Goal: Information Seeking & Learning: Check status

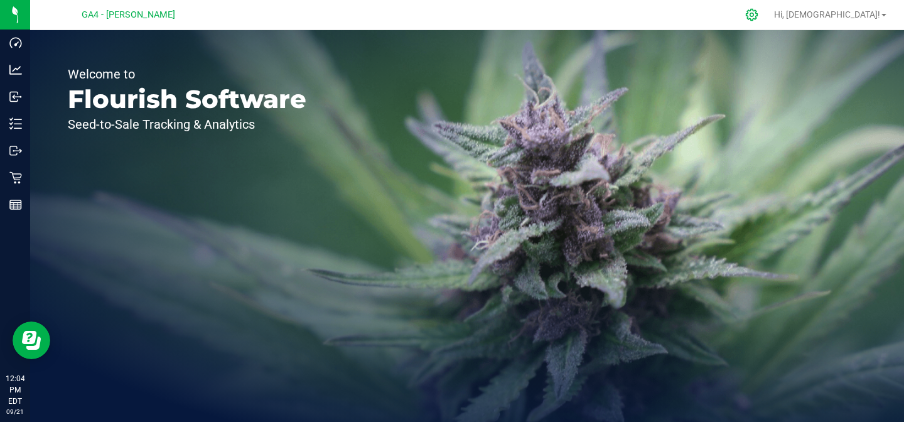
click at [768, 21] on div at bounding box center [751, 14] width 31 height 27
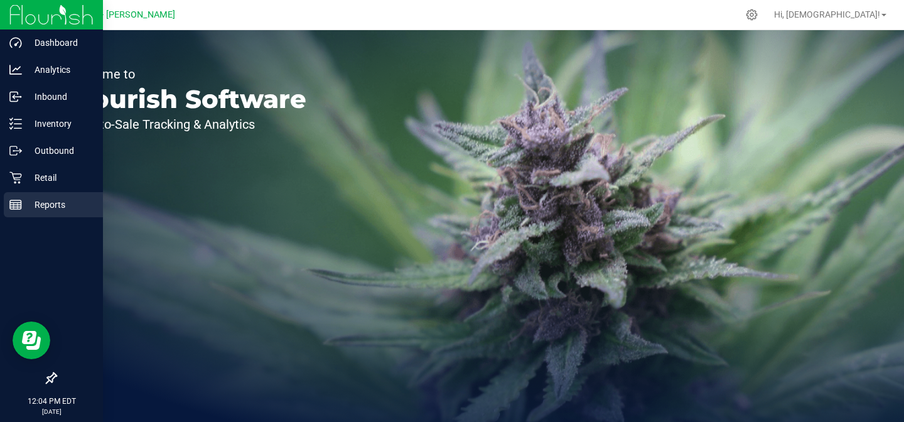
click at [14, 195] on div "Reports" at bounding box center [53, 204] width 99 height 25
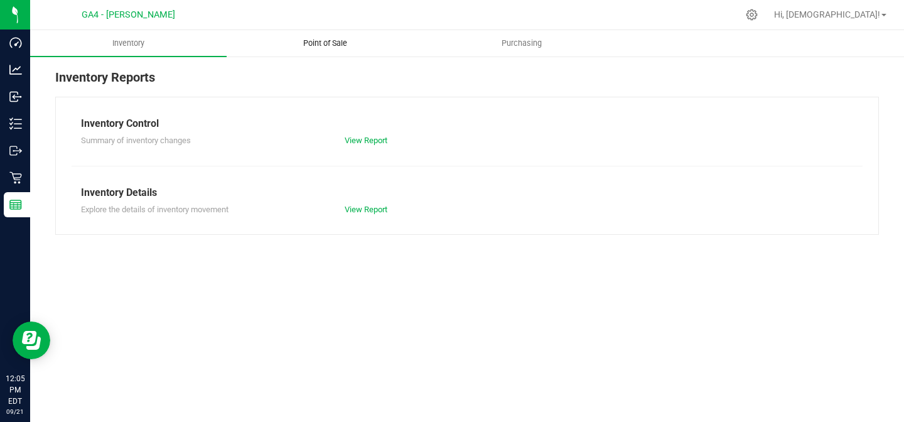
click at [318, 42] on span "Point of Sale" at bounding box center [325, 43] width 78 height 11
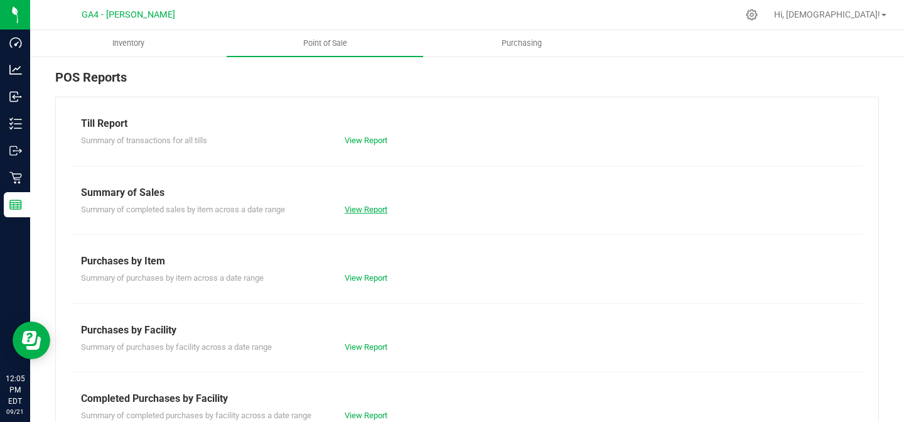
click at [358, 206] on link "View Report" at bounding box center [366, 209] width 43 height 9
click at [359, 144] on link "View Report" at bounding box center [366, 140] width 43 height 9
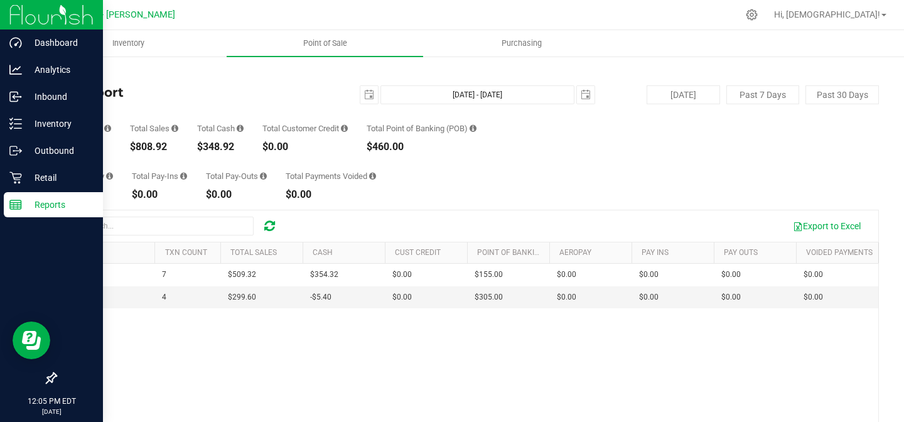
click at [18, 19] on img at bounding box center [51, 14] width 84 height 29
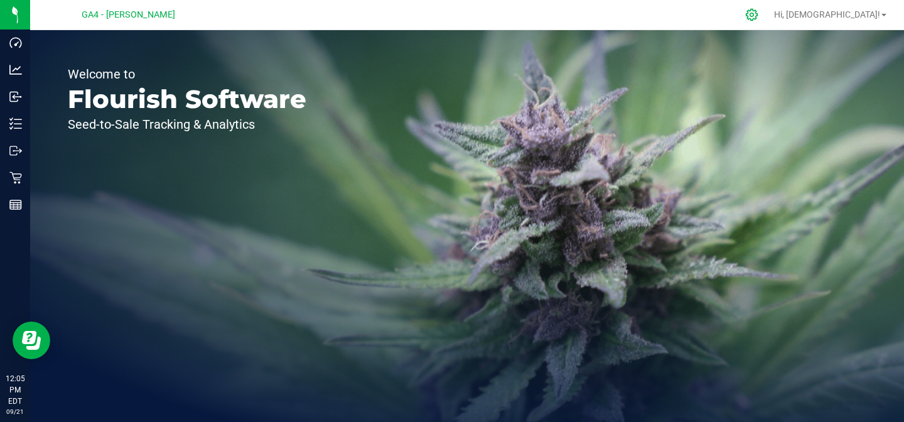
click at [758, 17] on icon at bounding box center [751, 14] width 13 height 13
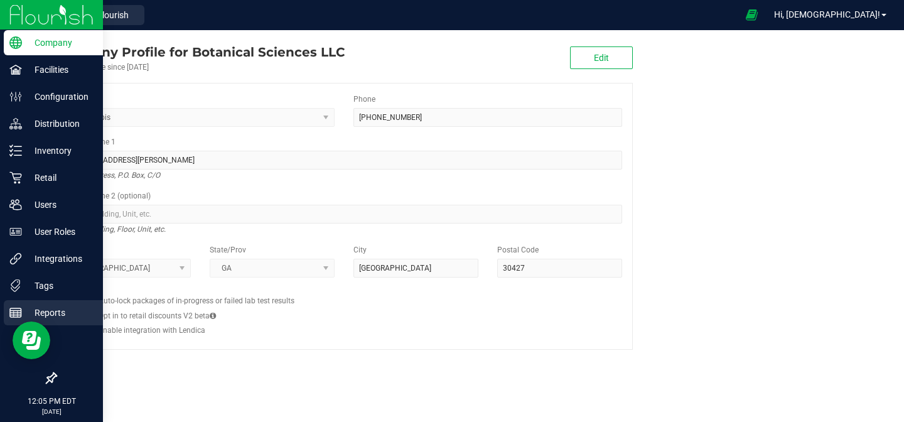
click at [46, 311] on p "Reports" at bounding box center [59, 312] width 75 height 15
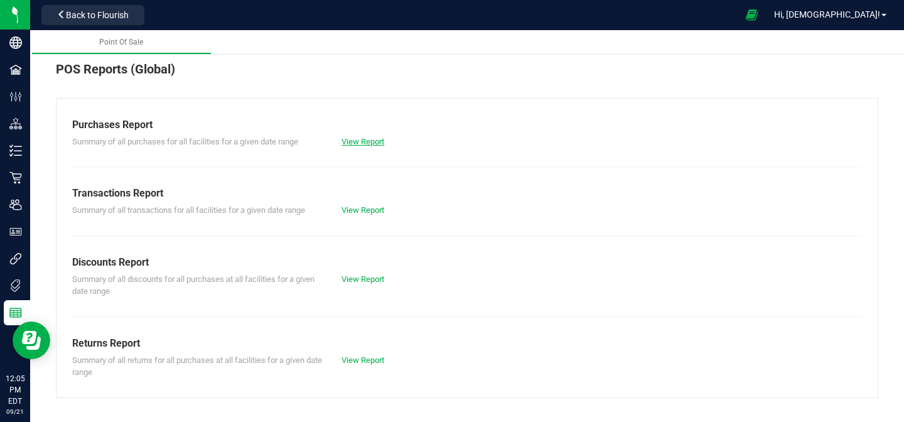
click at [372, 144] on link "View Report" at bounding box center [362, 141] width 43 height 9
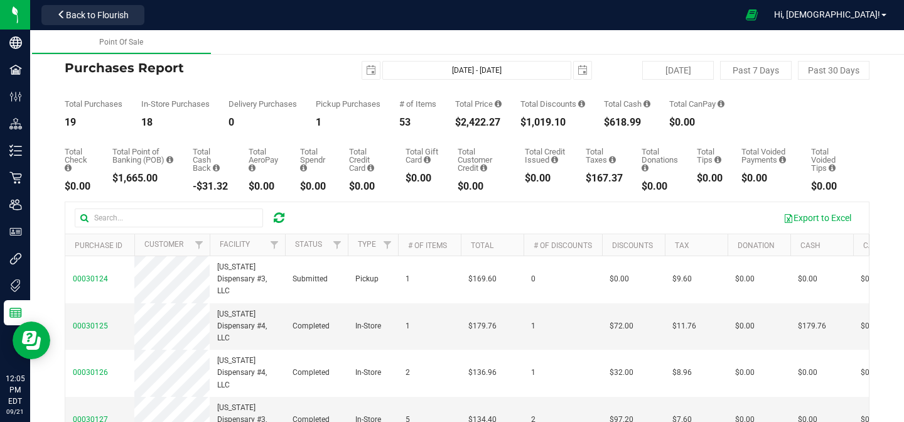
click at [282, 249] on div at bounding box center [285, 245] width 6 height 22
click at [273, 244] on span "Filter" at bounding box center [274, 245] width 10 height 10
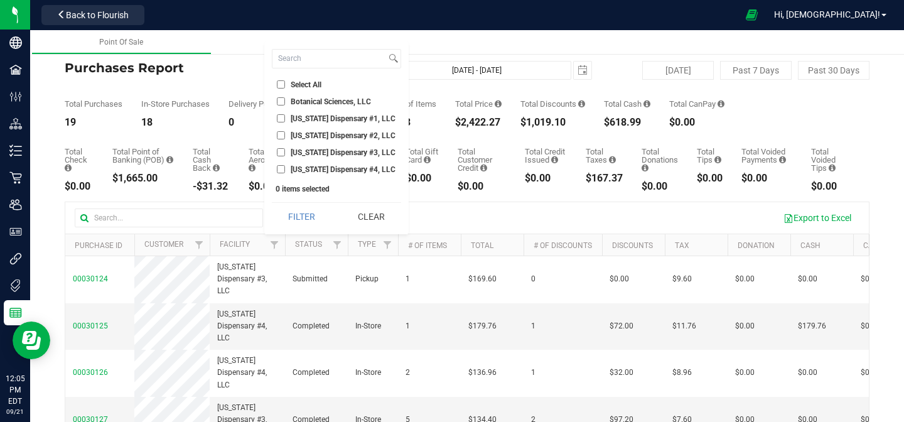
click at [284, 116] on input "Georgia Dispensary #1, LLC" at bounding box center [281, 118] width 8 height 8
click at [299, 215] on button "Filter" at bounding box center [302, 217] width 60 height 28
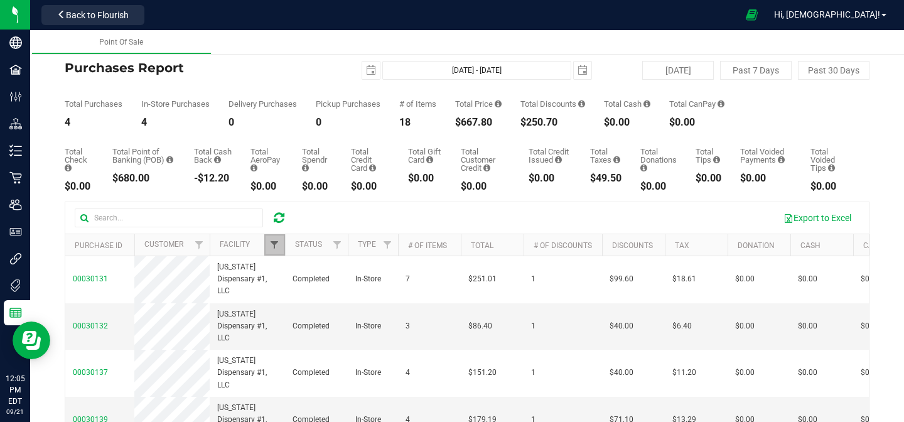
click at [274, 244] on span "Filter" at bounding box center [274, 245] width 10 height 10
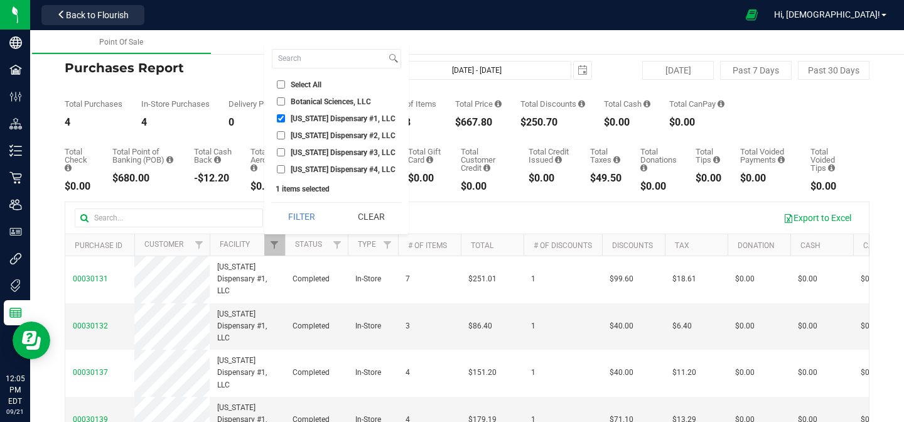
click at [283, 117] on input "Georgia Dispensary #1, LLC" at bounding box center [281, 118] width 8 height 8
checkbox input "false"
click at [282, 131] on input "Georgia Dispensary #2, LLC" at bounding box center [281, 135] width 8 height 8
click at [296, 213] on button "Filter" at bounding box center [302, 217] width 60 height 28
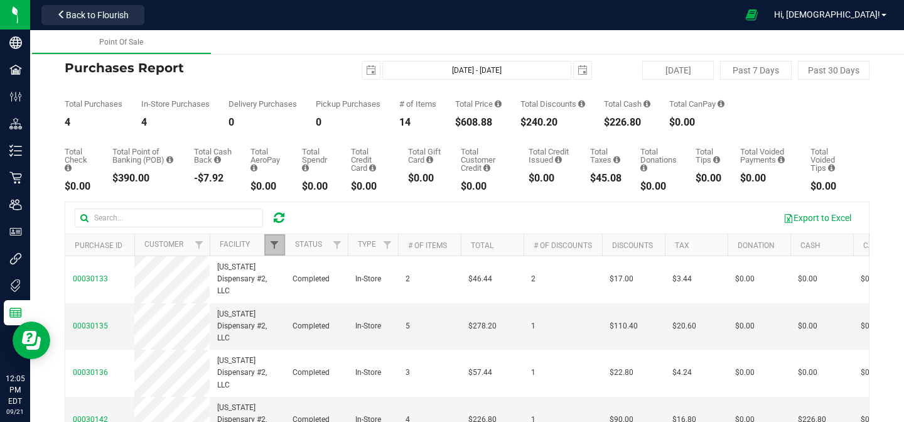
click at [272, 240] on span "Filter" at bounding box center [274, 245] width 10 height 10
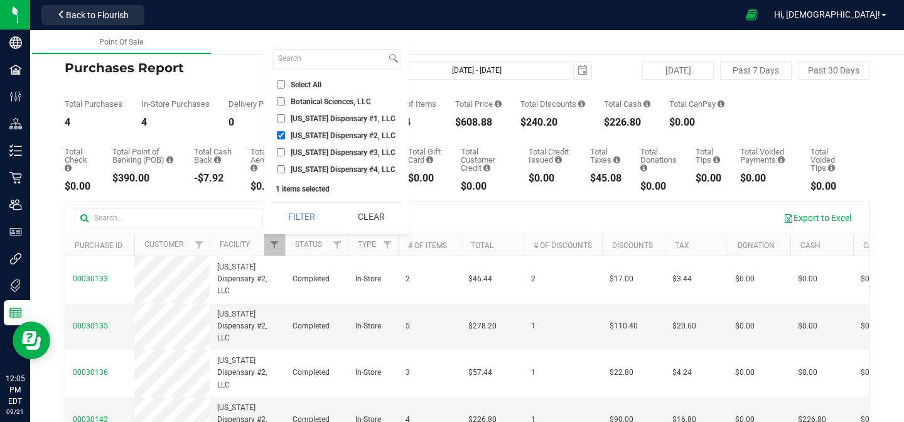
click at [281, 136] on input "Georgia Dispensary #2, LLC" at bounding box center [281, 135] width 8 height 8
checkbox input "false"
click at [281, 158] on li "Georgia Dispensary #3, LLC" at bounding box center [336, 152] width 129 height 13
click at [281, 156] on input "Georgia Dispensary #3, LLC" at bounding box center [281, 152] width 8 height 8
click at [295, 213] on button "Filter" at bounding box center [302, 217] width 60 height 28
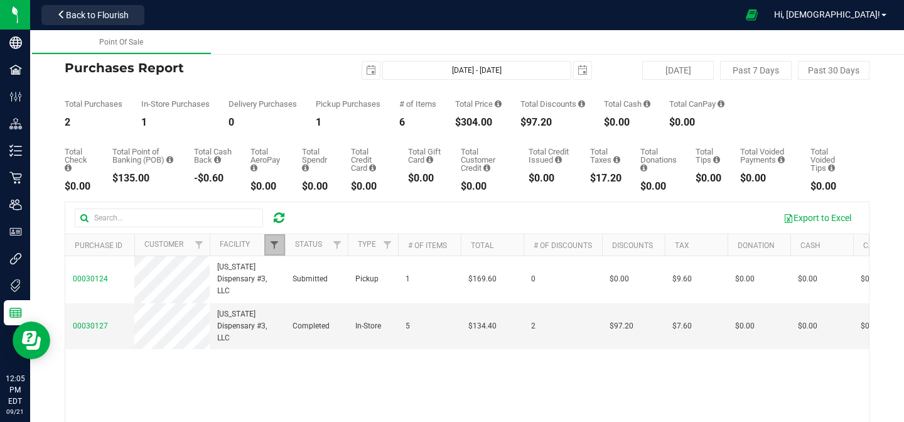
click at [277, 242] on span "Filter" at bounding box center [274, 245] width 10 height 10
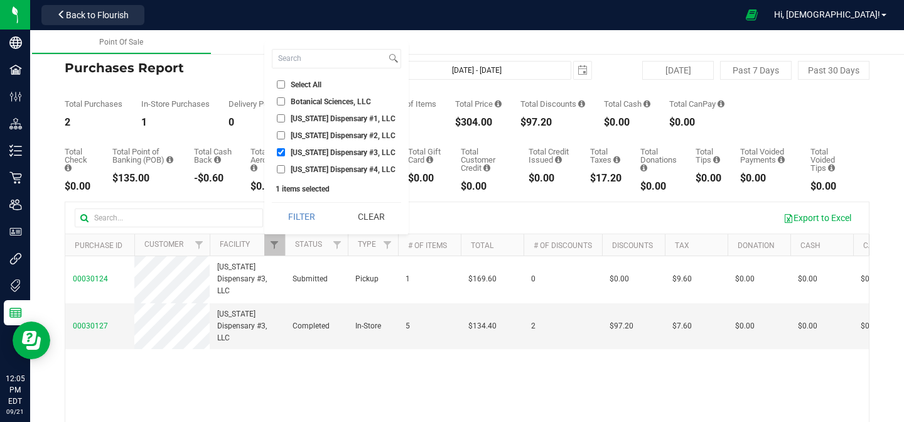
click at [282, 153] on input "Georgia Dispensary #3, LLC" at bounding box center [281, 152] width 8 height 8
checkbox input "false"
click at [279, 171] on input "Georgia Dispensary #4, LLC" at bounding box center [281, 169] width 8 height 8
checkbox input "true"
click at [292, 209] on button "Filter" at bounding box center [302, 217] width 60 height 28
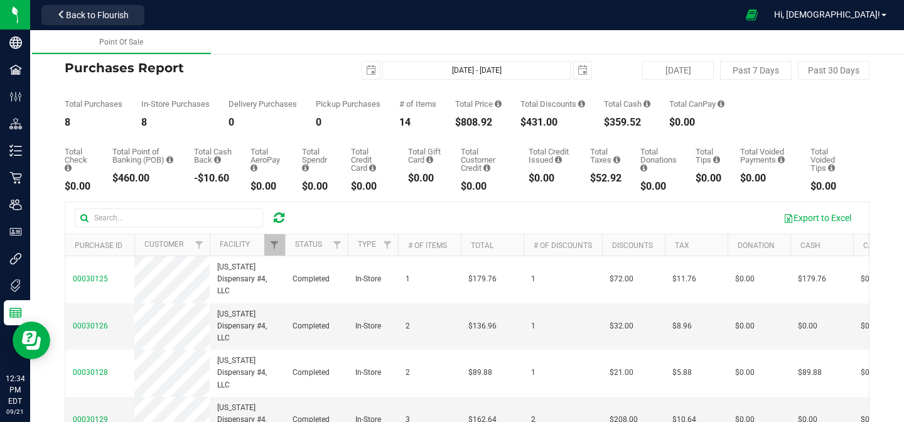
click at [284, 219] on div at bounding box center [278, 217] width 19 height 15
click at [278, 218] on icon at bounding box center [279, 218] width 11 height 13
click at [271, 222] on div at bounding box center [278, 217] width 19 height 15
click at [290, 218] on div at bounding box center [186, 217] width 223 height 19
click at [281, 218] on icon at bounding box center [279, 218] width 11 height 13
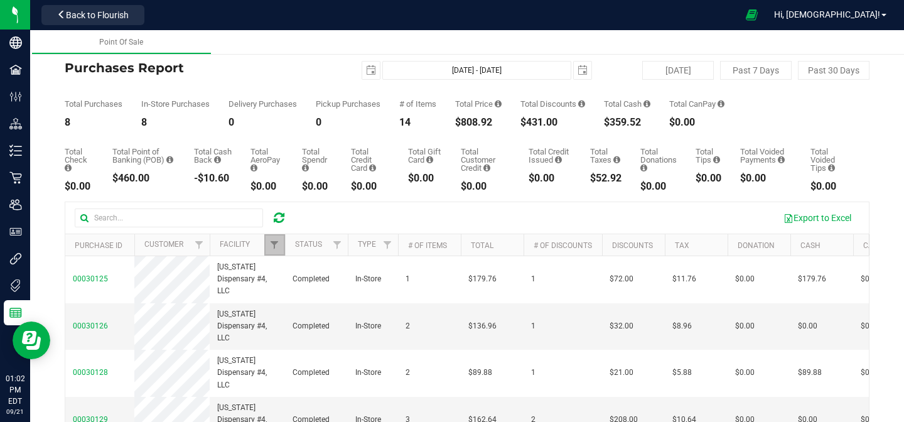
click at [280, 245] on link "Filter" at bounding box center [274, 244] width 21 height 21
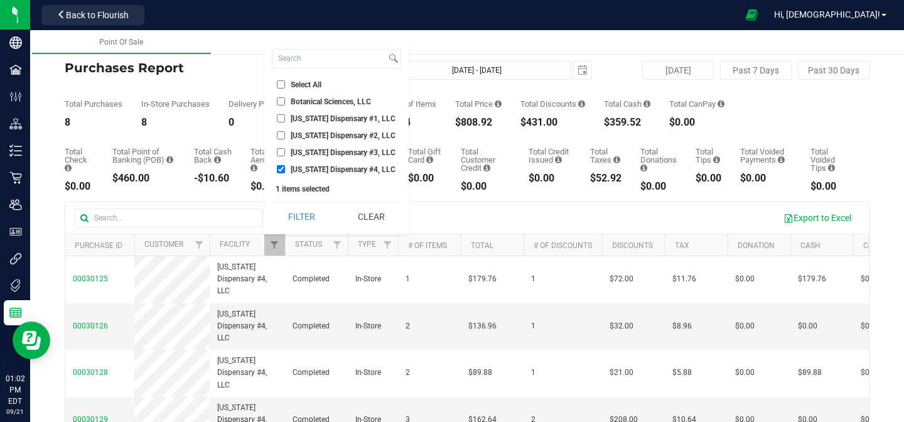
click at [281, 114] on li "Georgia Dispensary #1, LLC" at bounding box center [336, 118] width 129 height 13
click at [281, 121] on input "Georgia Dispensary #1, LLC" at bounding box center [281, 118] width 8 height 8
checkbox input "true"
click at [281, 171] on input "Georgia Dispensary #4, LLC" at bounding box center [281, 169] width 8 height 8
checkbox input "false"
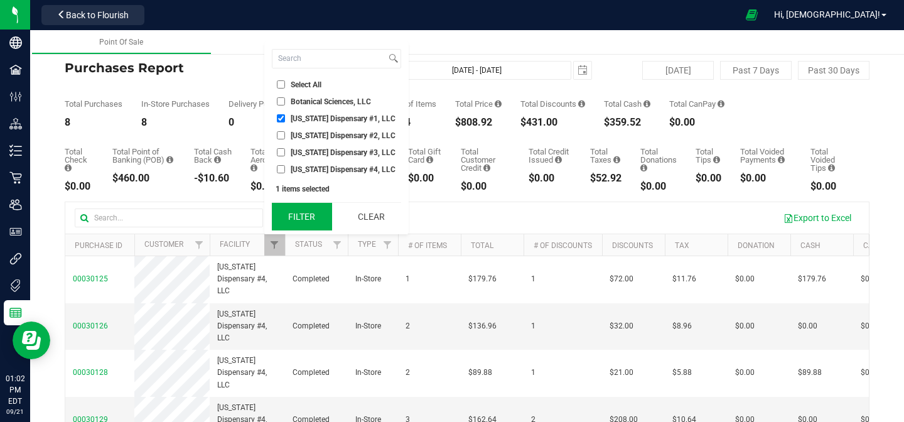
click at [292, 214] on button "Filter" at bounding box center [302, 217] width 60 height 28
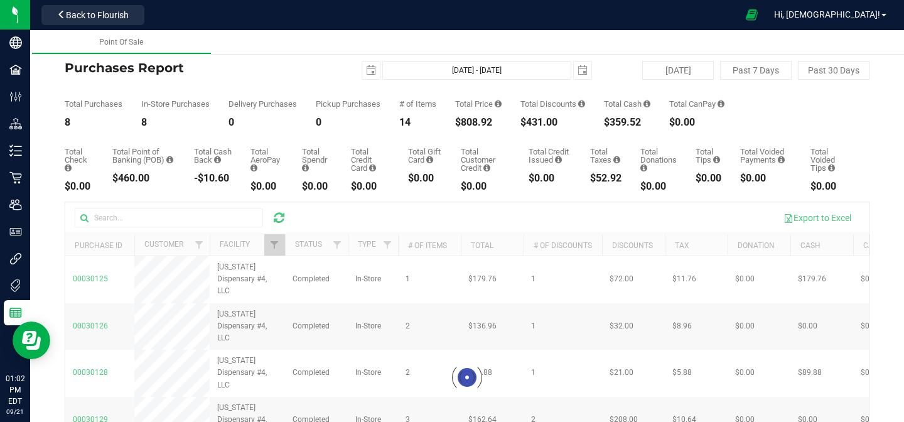
checkbox input "true"
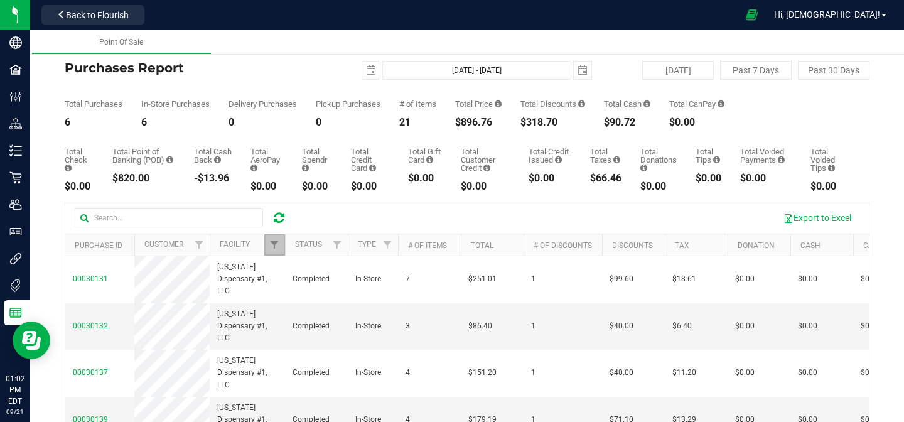
click at [274, 251] on link "Filter" at bounding box center [274, 244] width 21 height 21
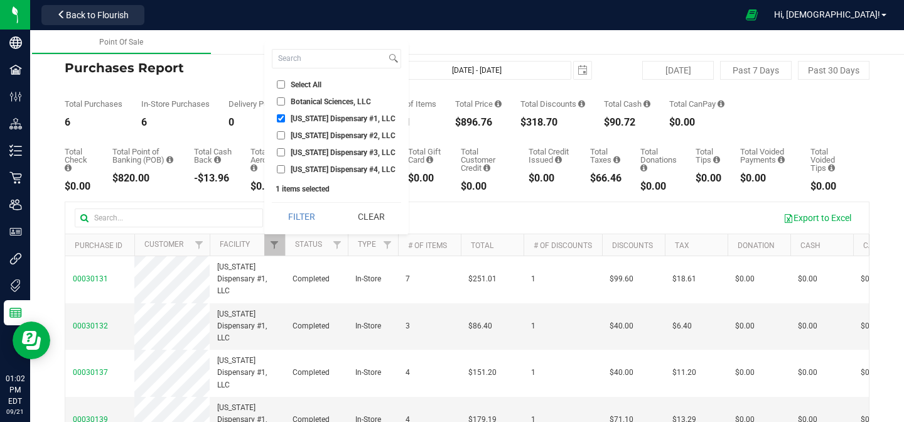
click at [280, 129] on li "Georgia Dispensary #2, LLC" at bounding box center [336, 135] width 129 height 13
click at [280, 132] on input "Georgia Dispensary #2, LLC" at bounding box center [281, 135] width 8 height 8
checkbox input "true"
click at [282, 119] on input "Georgia Dispensary #1, LLC" at bounding box center [281, 118] width 8 height 8
checkbox input "false"
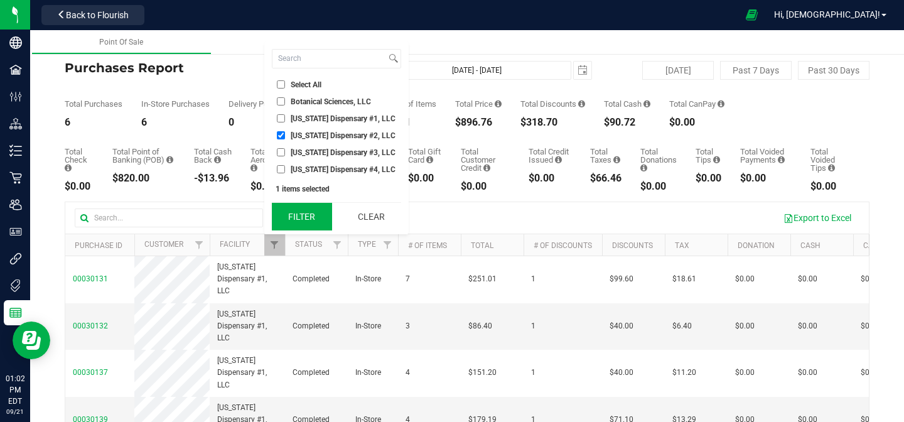
click at [296, 220] on button "Filter" at bounding box center [302, 217] width 60 height 28
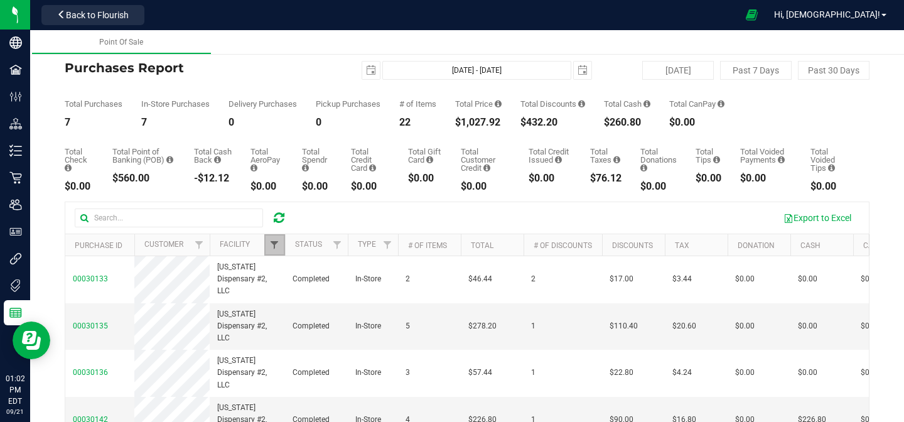
click at [271, 246] on span "Filter" at bounding box center [274, 245] width 10 height 10
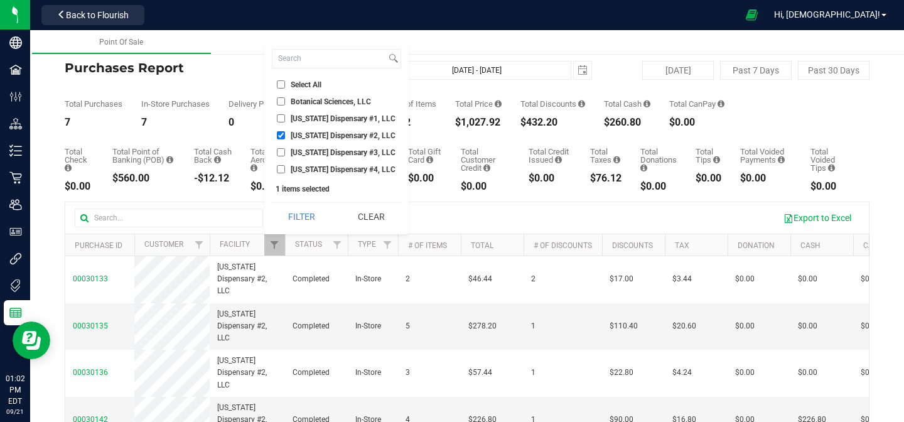
click at [280, 134] on input "Georgia Dispensary #2, LLC" at bounding box center [281, 135] width 8 height 8
checkbox input "false"
click at [281, 156] on input "Georgia Dispensary #3, LLC" at bounding box center [281, 152] width 8 height 8
click at [292, 220] on button "Filter" at bounding box center [302, 217] width 60 height 28
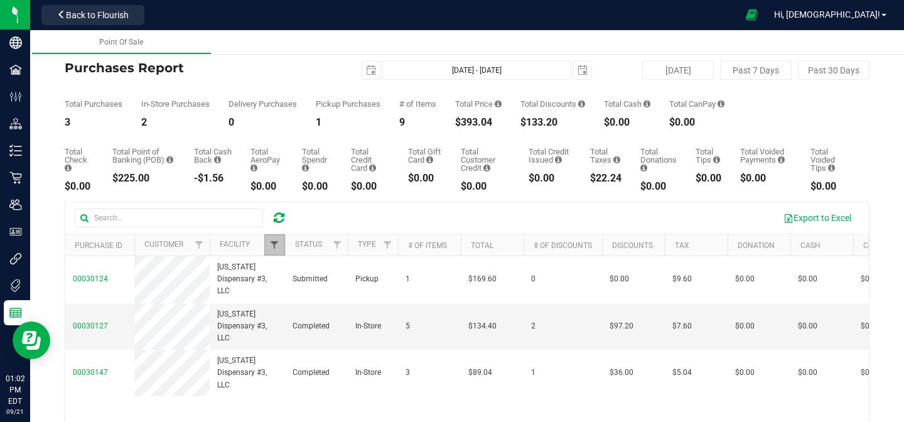
click at [269, 242] on span "Filter" at bounding box center [274, 245] width 10 height 10
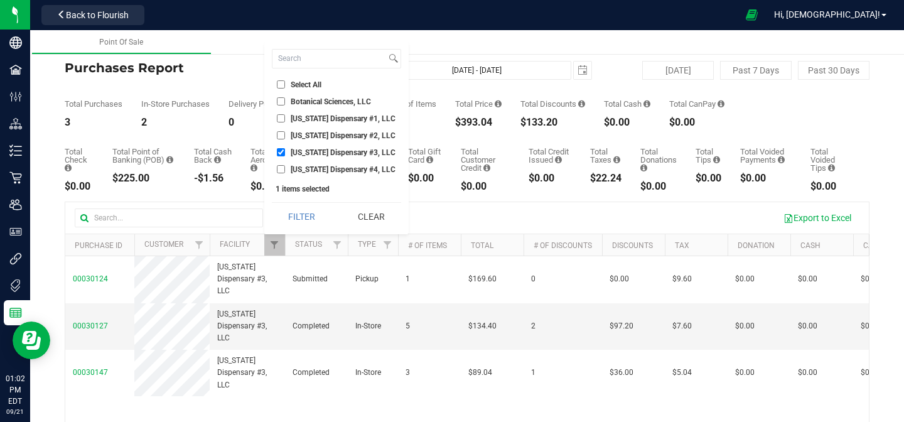
click at [284, 152] on input "Georgia Dispensary #3, LLC" at bounding box center [281, 152] width 8 height 8
checkbox input "false"
click at [282, 168] on input "Georgia Dispensary #4, LLC" at bounding box center [281, 169] width 8 height 8
checkbox input "true"
click at [297, 212] on button "Filter" at bounding box center [302, 217] width 60 height 28
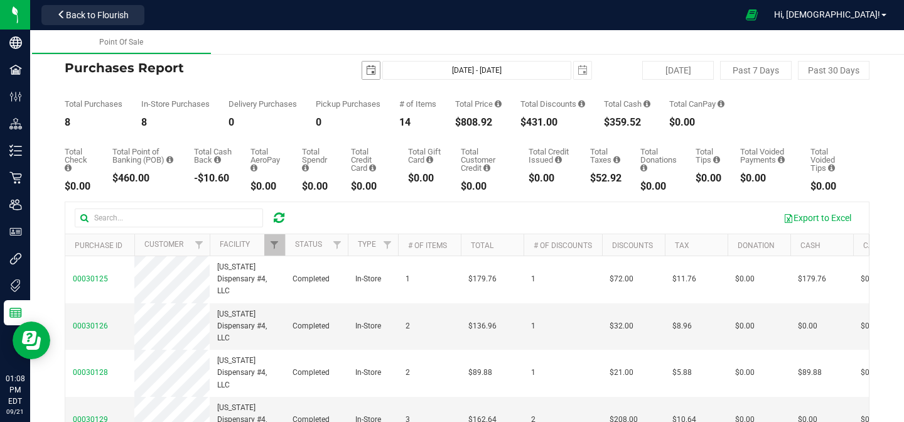
click at [372, 72] on span "select" at bounding box center [371, 70] width 10 height 10
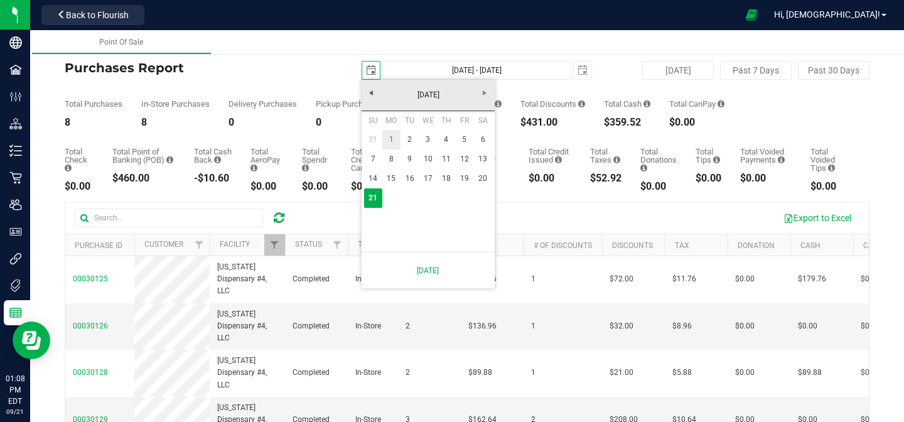
click at [391, 139] on link "1" at bounding box center [391, 139] width 18 height 19
type input "2025-09-01"
type input "Sep 1, 2025 - Sep 21, 2025"
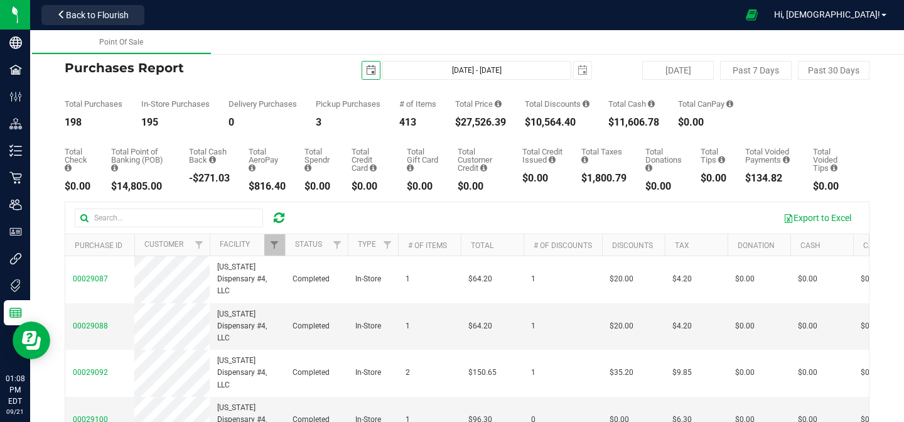
click at [375, 73] on span "select" at bounding box center [371, 70] width 10 height 10
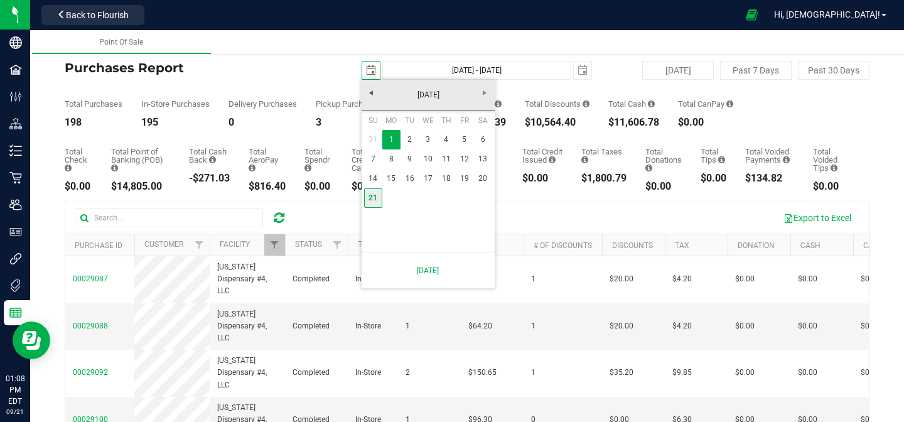
click at [374, 196] on link "21" at bounding box center [373, 197] width 18 height 19
type input "2025-09-21"
type input "Sep 21, 2025 - Sep 21, 2025"
